Goal: Task Accomplishment & Management: Manage account settings

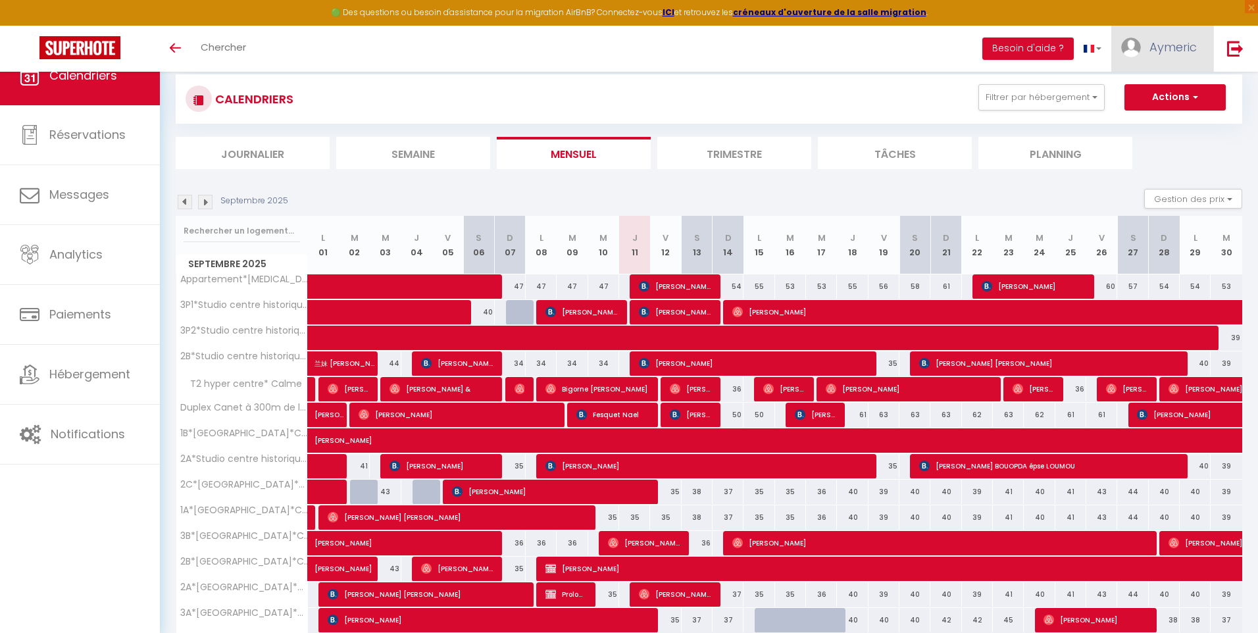
click at [1169, 22] on nav "🟢 Des questions ou besoin d'assistance pour la migration AirBnB? Connectez-vous…" at bounding box center [629, 36] width 1258 height 72
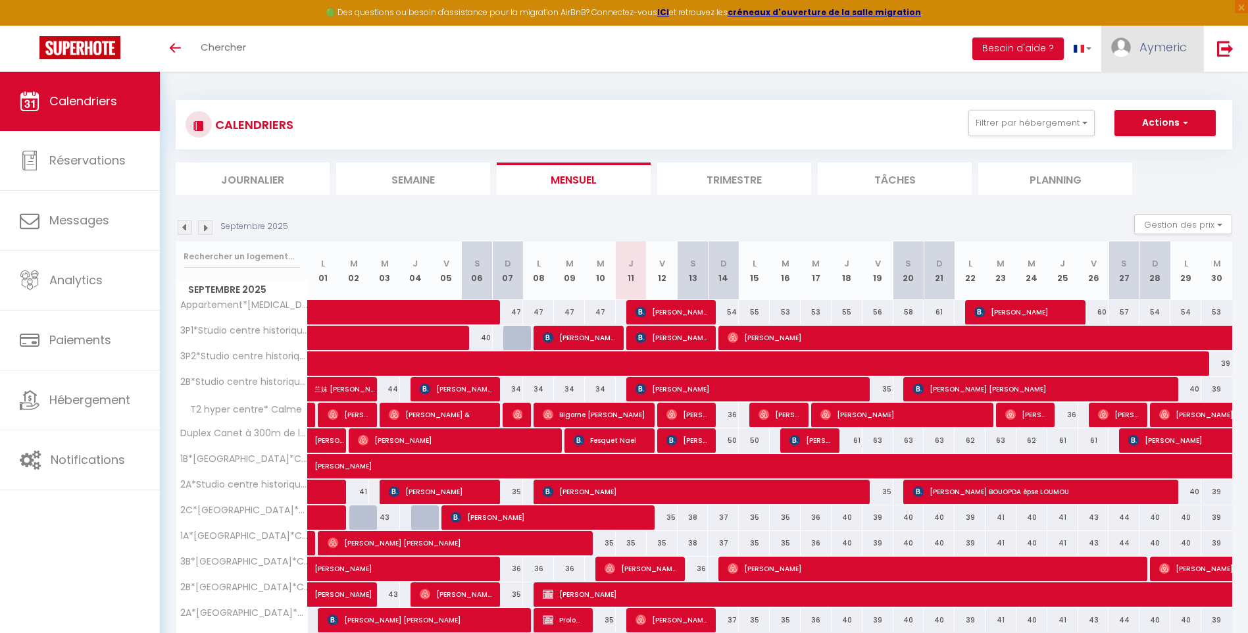
click at [1142, 42] on span "Aymeric" at bounding box center [1162, 47] width 47 height 16
click at [1139, 90] on link "Paramètres" at bounding box center [1150, 91] width 97 height 22
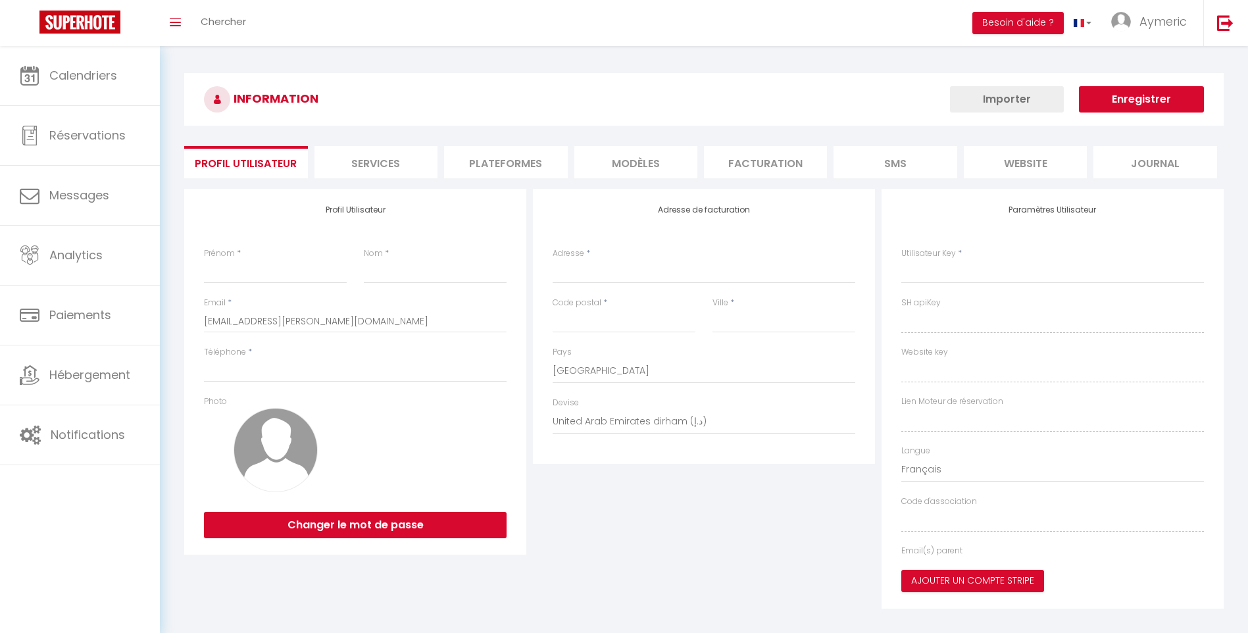
type input "Aymeric"
type input "BARRERE"
type input "0641665999"
type input "[STREET_ADDRESS]"
type input "66000"
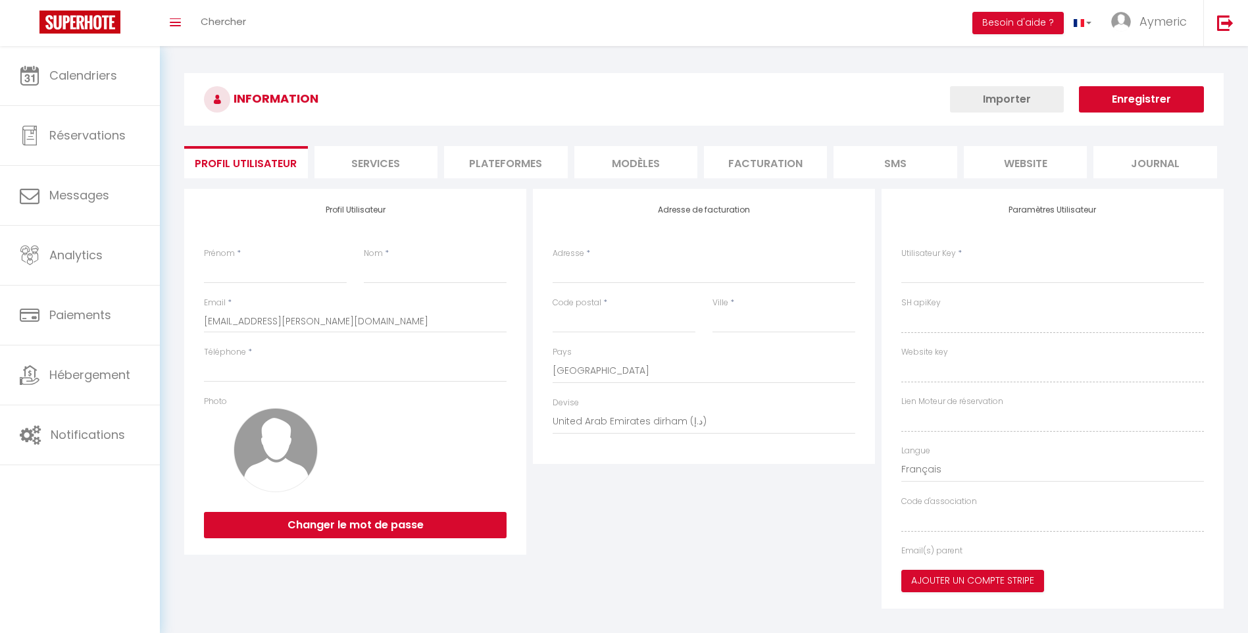
type input "[GEOGRAPHIC_DATA]"
select select "28"
type input "UhwT1kH37HXk3fUC1Jhi5wjqr"
type input "tmaUfcn4ikGzSjPLdFp8PBKuG"
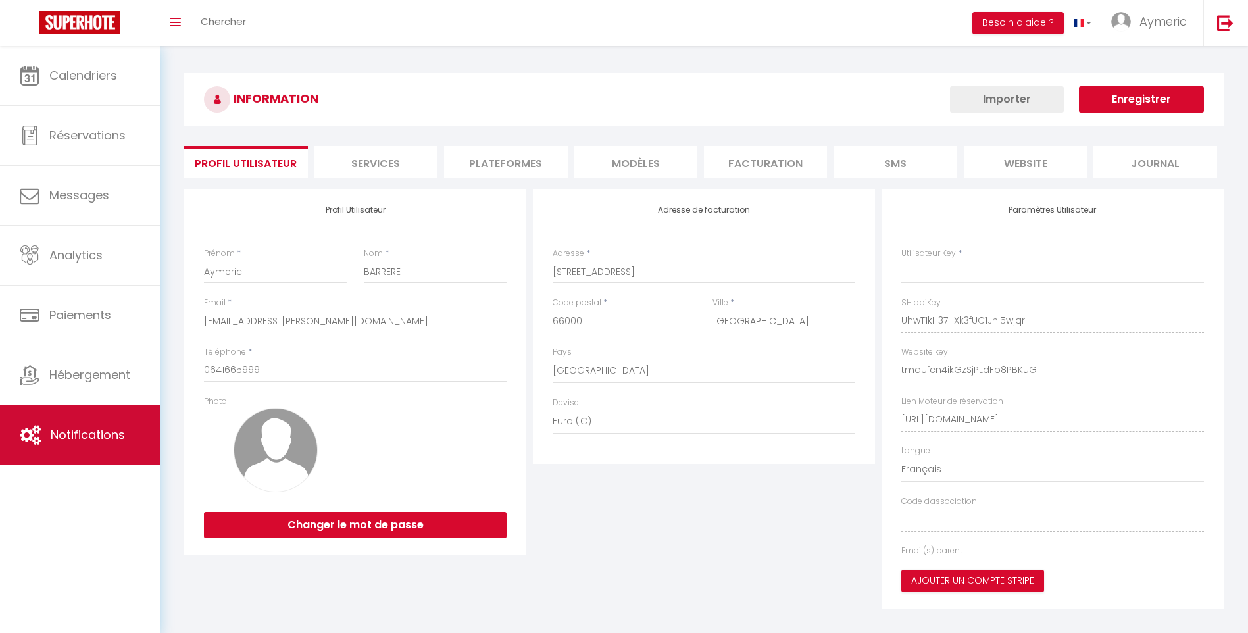
type input "UhwT1kH37HXk3fUC1Jhi5wjqr"
type input "tmaUfcn4ikGzSjPLdFp8PBKuG"
type input "[URL][DOMAIN_NAME]"
select select "fr"
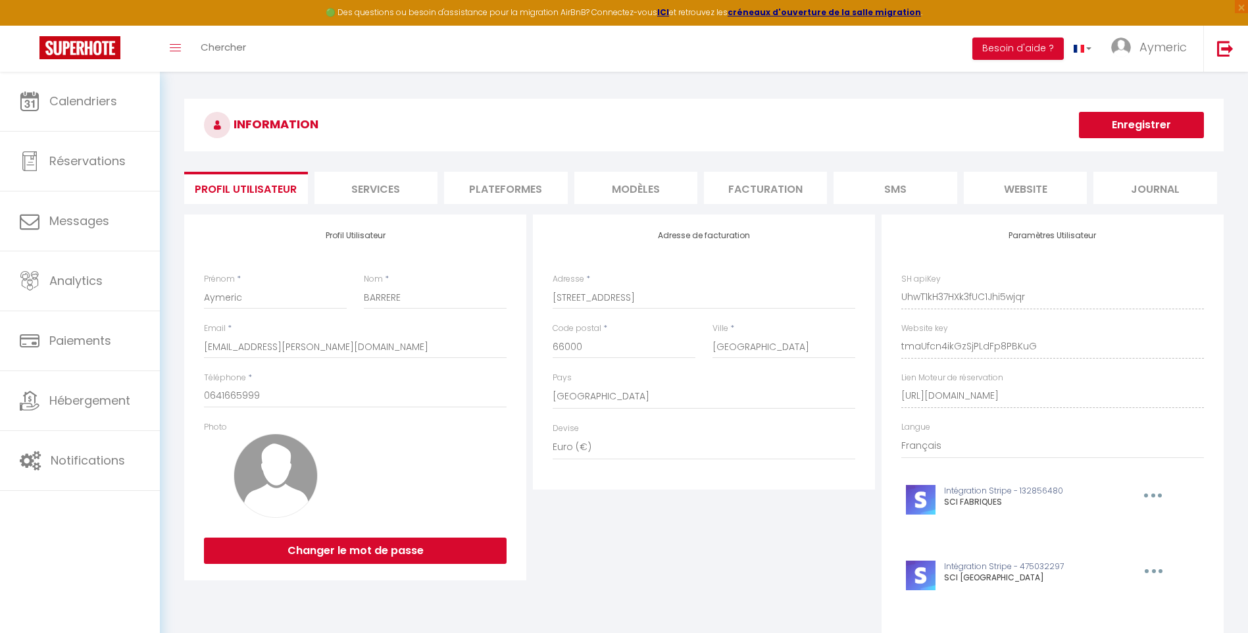
click at [752, 178] on li "Facturation" at bounding box center [765, 188] width 123 height 32
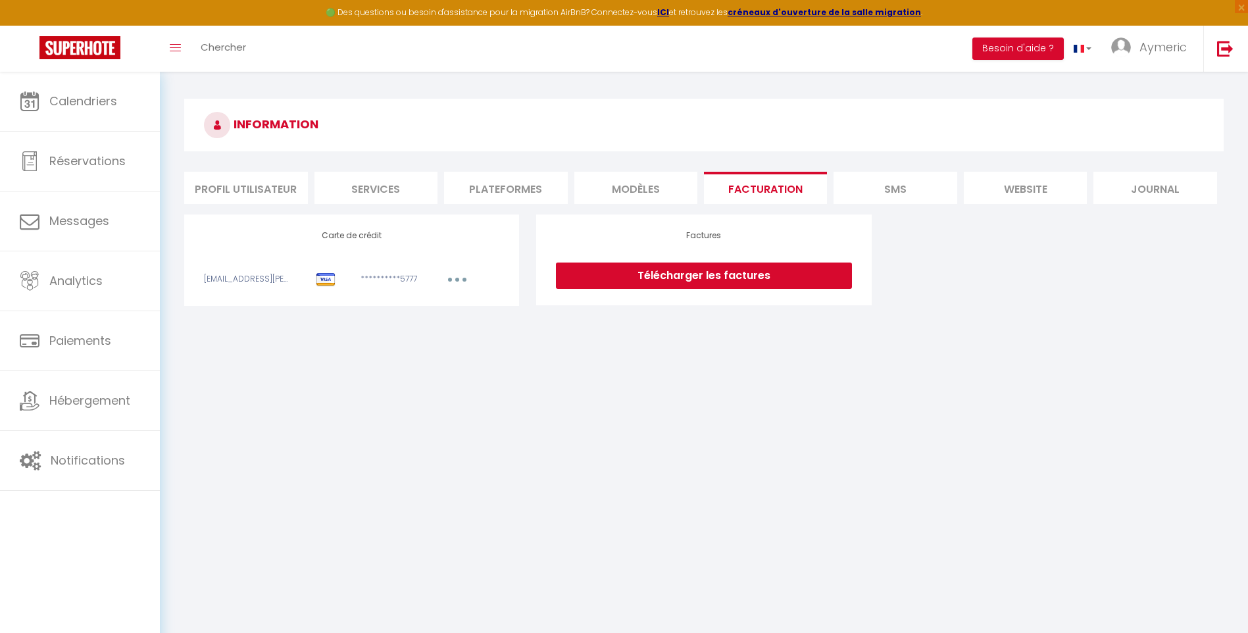
click at [662, 276] on link "Télécharger les factures" at bounding box center [703, 275] width 295 height 26
